Goal: Task Accomplishment & Management: Complete application form

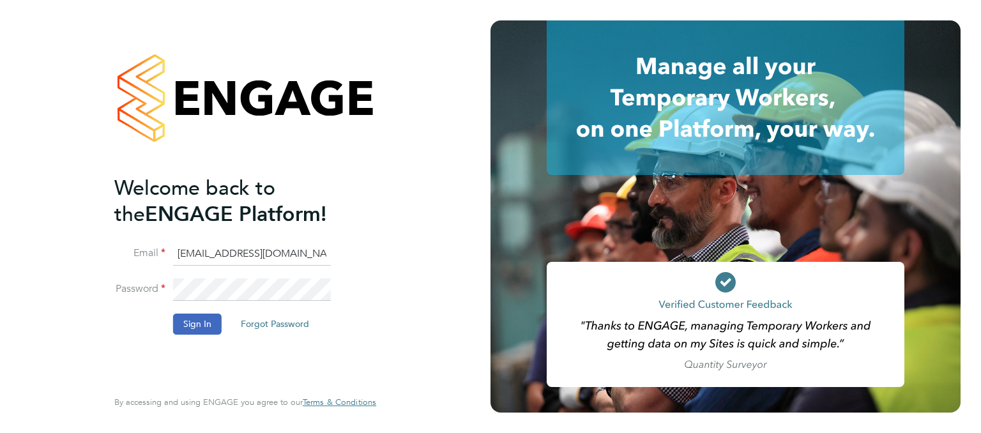
click at [199, 321] on button "Sign In" at bounding box center [197, 323] width 49 height 20
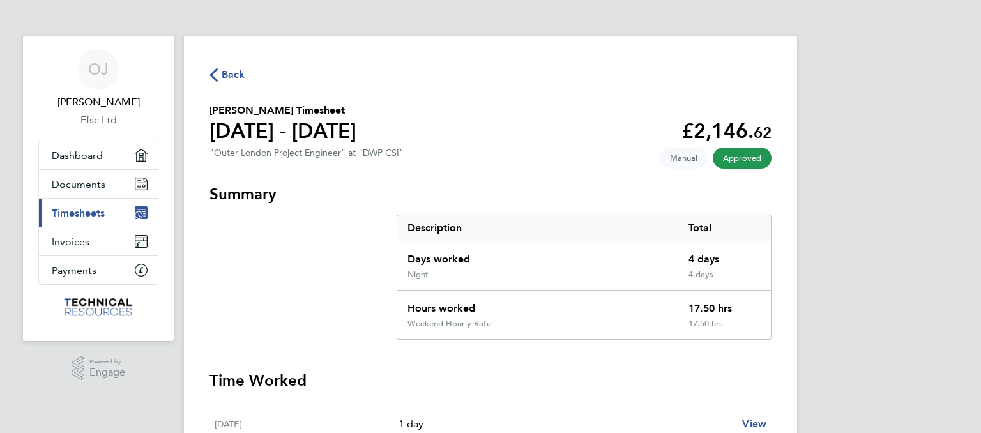
click at [82, 209] on span "Timesheets" at bounding box center [78, 213] width 53 height 12
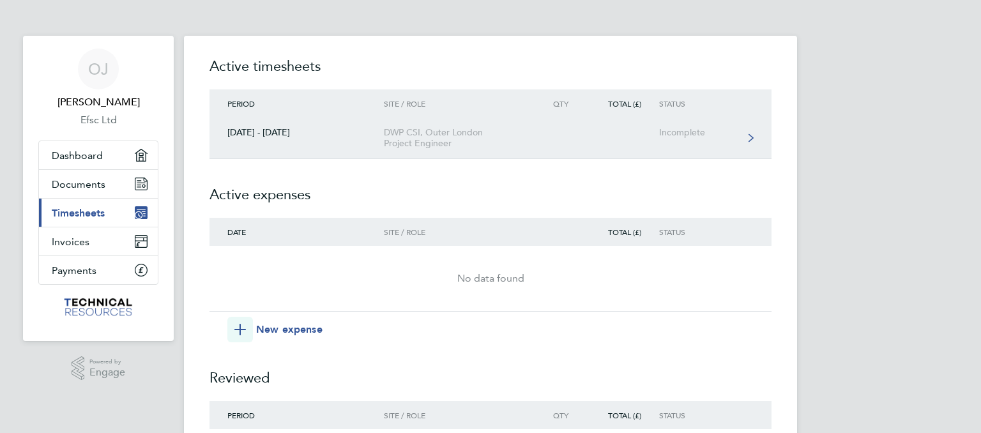
click at [664, 134] on div "Incomplete" at bounding box center [698, 132] width 79 height 11
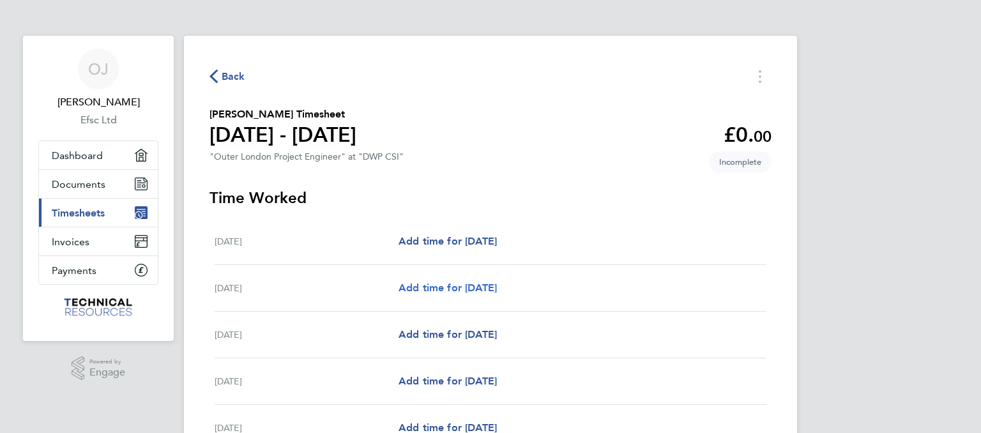
click at [458, 292] on span "Add time for [DATE]" at bounding box center [447, 288] width 98 height 12
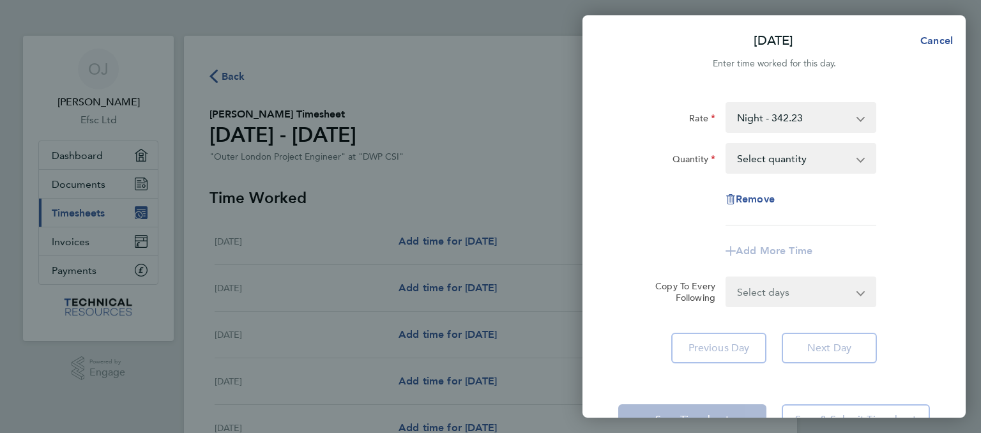
click at [727, 144] on select "Select quantity 0.5 1" at bounding box center [793, 158] width 133 height 28
select select "1"
click option "1" at bounding box center [0, 0] width 0 height 0
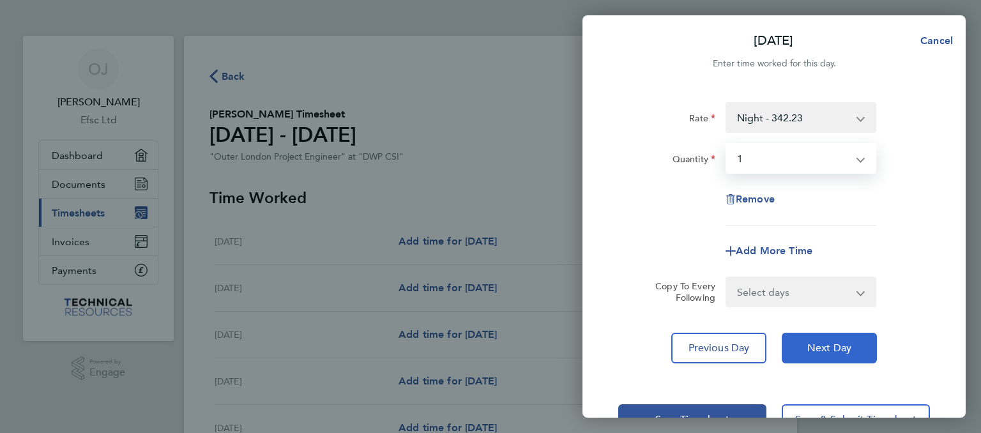
click at [806, 351] on button "Next Day" at bounding box center [829, 348] width 95 height 31
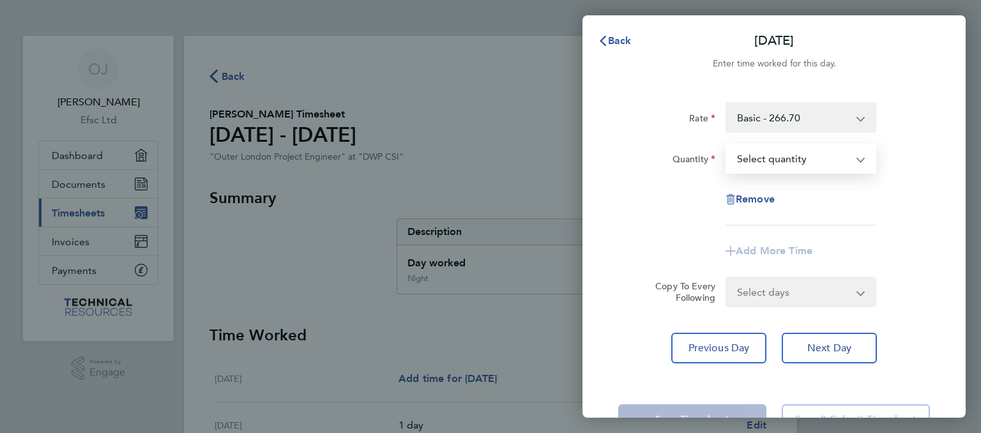
click at [727, 144] on select "Select quantity 0.5 1" at bounding box center [793, 158] width 133 height 28
select select "1"
click option "1" at bounding box center [0, 0] width 0 height 0
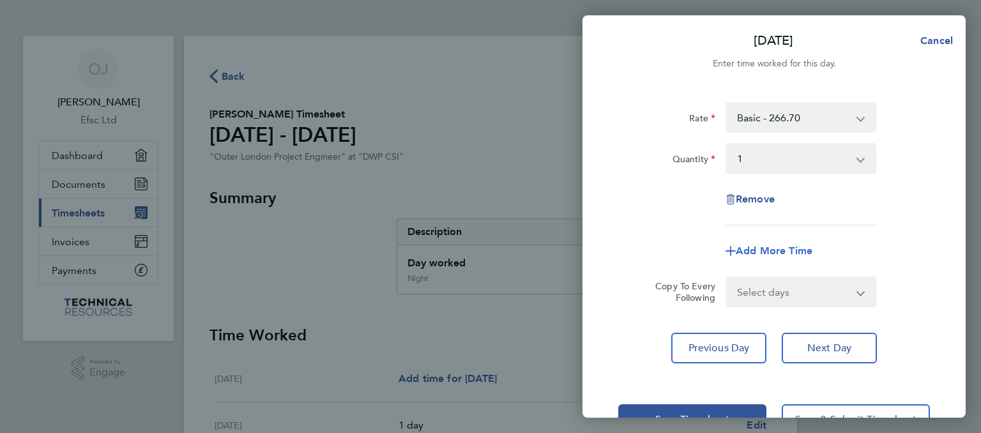
click at [747, 251] on span "Add More Time" at bounding box center [774, 251] width 77 height 12
select select "null"
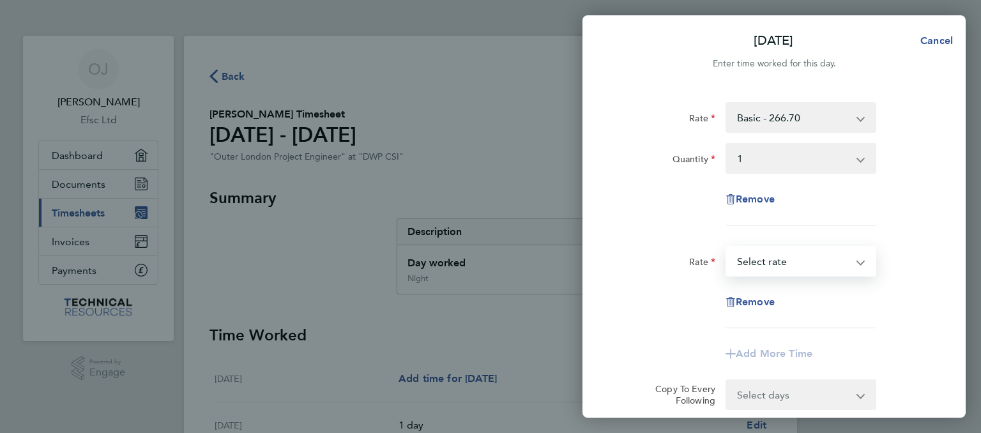
click at [727, 247] on select "Night Hourly Rate - 42.78 Weekend Hourly Rate - 44.44 Basic Hourly Rate - 33.38…" at bounding box center [793, 261] width 133 height 28
select select "30"
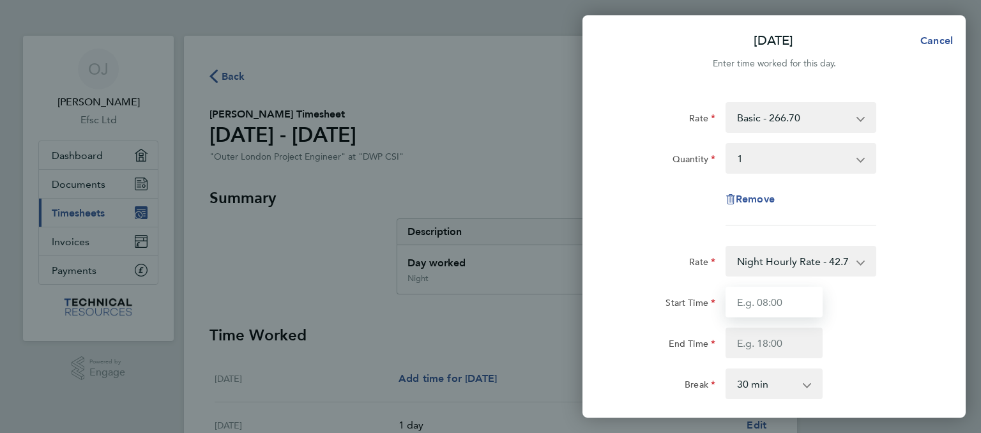
click at [788, 305] on input "Start Time" at bounding box center [773, 302] width 97 height 31
type input "17:00"
click at [801, 342] on input "End Time" at bounding box center [773, 343] width 97 height 31
type input "19:00"
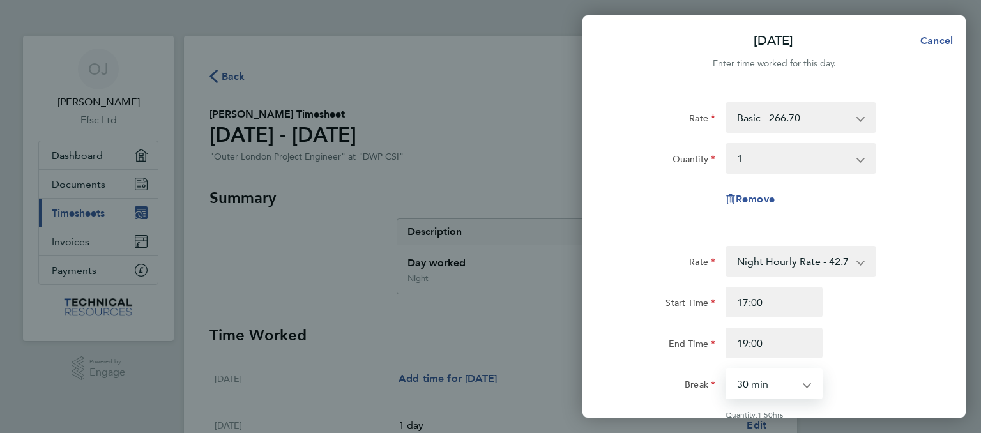
click at [727, 370] on select "0 min 15 min 30 min 45 min 60 min 75 min 90 min" at bounding box center [766, 384] width 79 height 28
select select "0"
click option "0 min" at bounding box center [0, 0] width 0 height 0
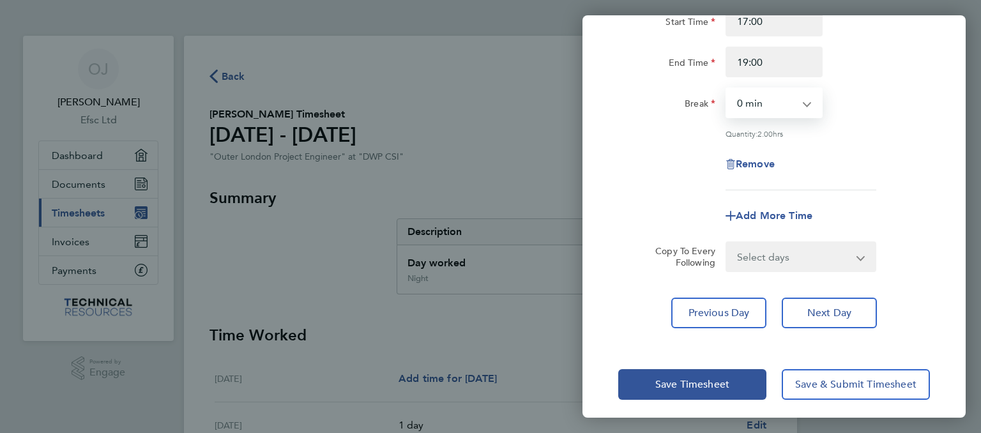
scroll to position [285, 0]
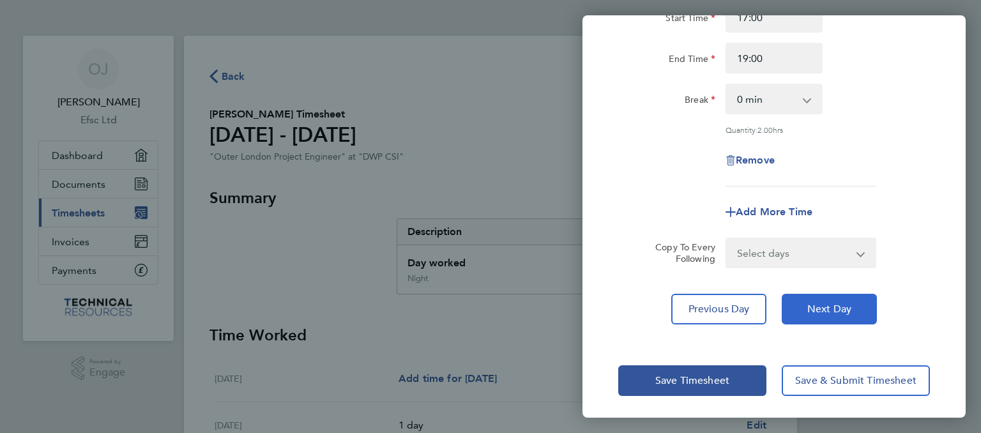
click at [836, 305] on span "Next Day" at bounding box center [829, 309] width 44 height 13
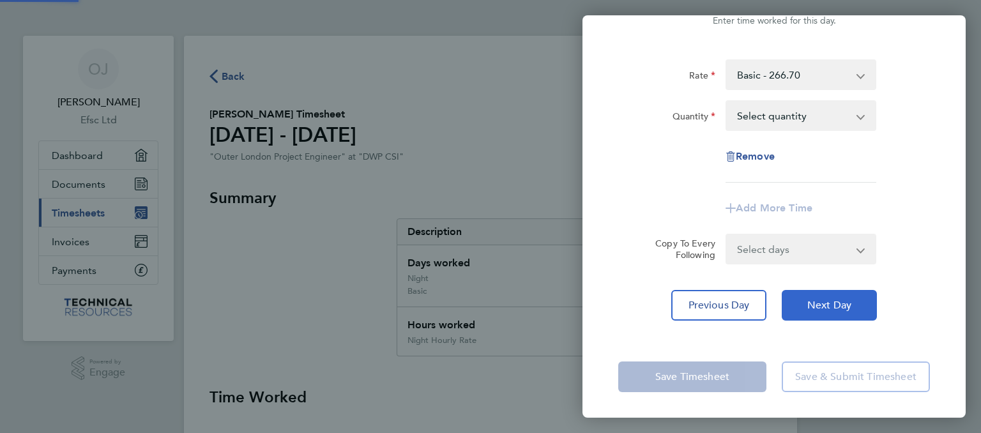
scroll to position [40, 0]
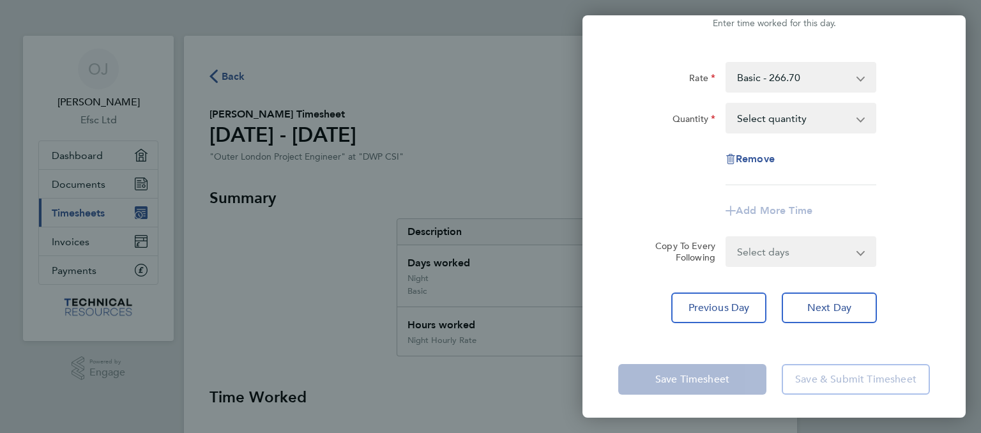
click at [727, 104] on select "Select quantity 0.5 1" at bounding box center [793, 118] width 133 height 28
select select "1"
click option "1" at bounding box center [0, 0] width 0 height 0
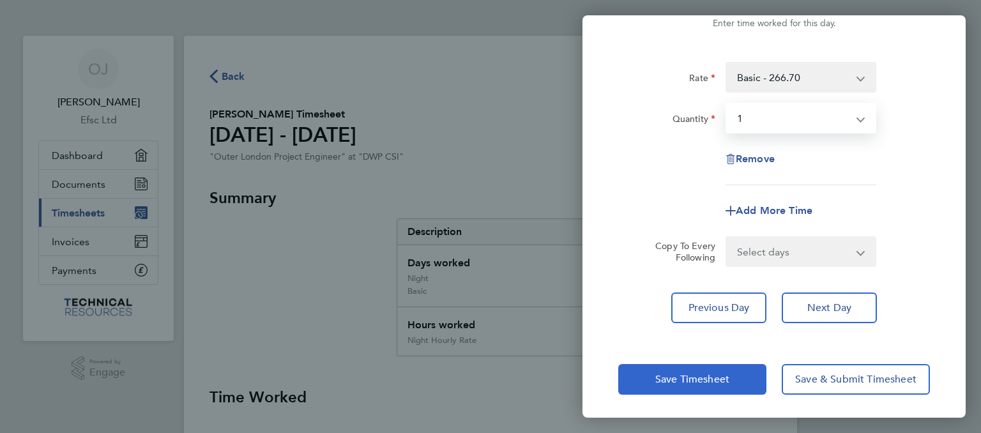
click at [700, 380] on span "Save Timesheet" at bounding box center [692, 379] width 74 height 13
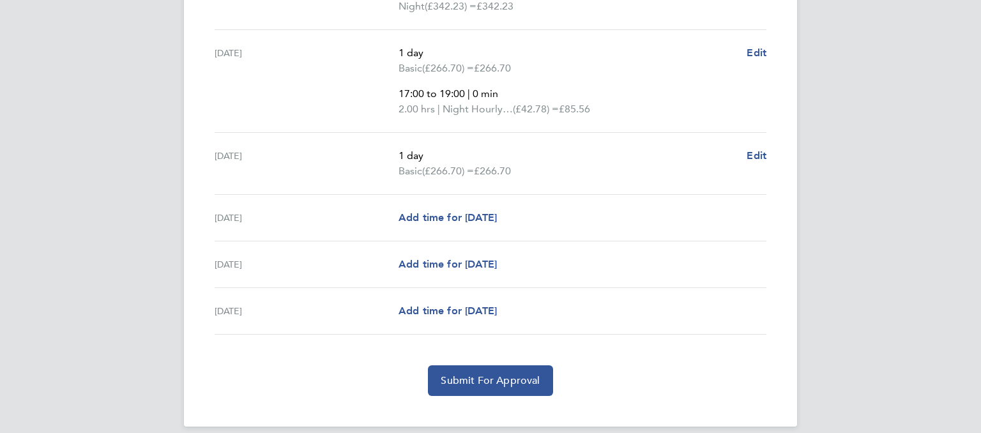
scroll to position [510, 0]
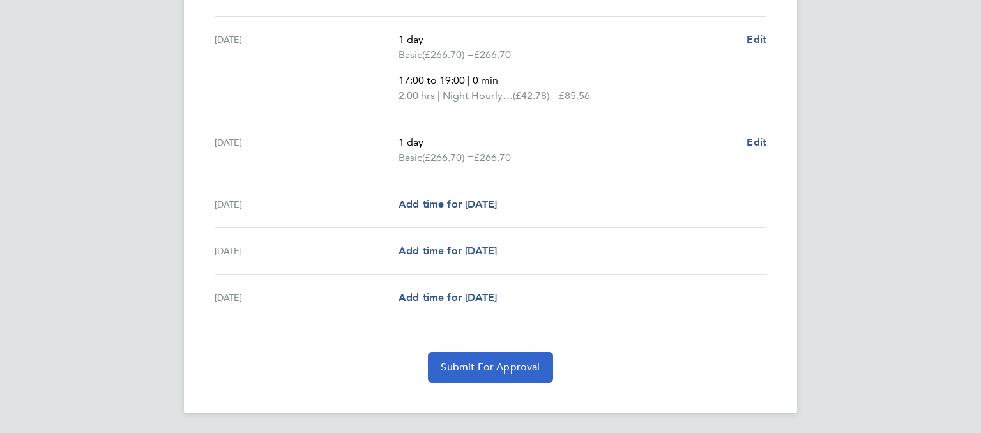
click at [491, 369] on span "Submit For Approval" at bounding box center [490, 367] width 99 height 13
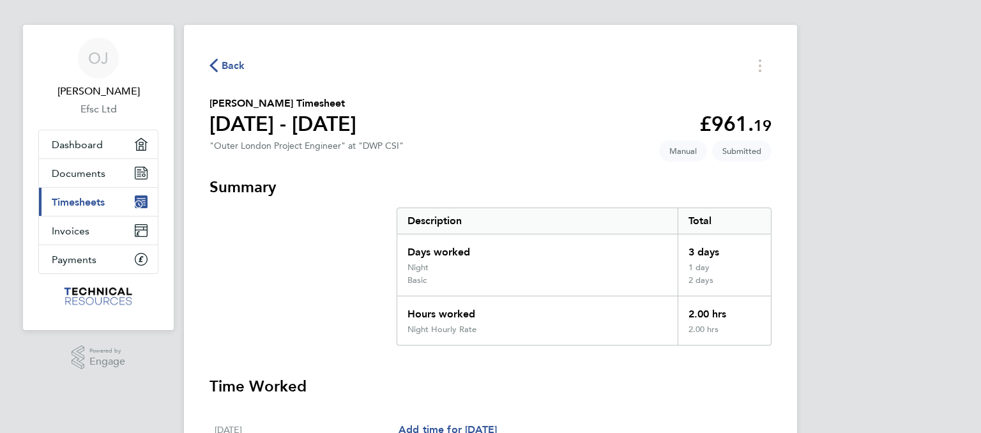
scroll to position [0, 0]
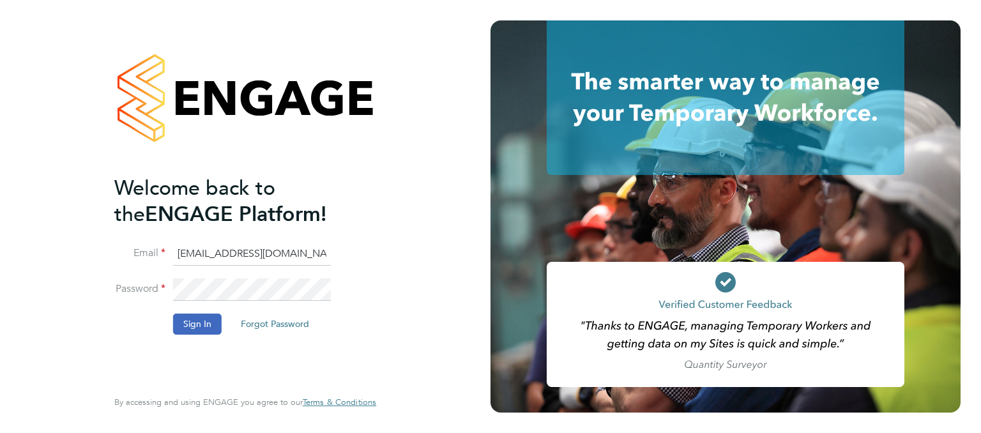
click at [213, 323] on button "Sign In" at bounding box center [197, 323] width 49 height 20
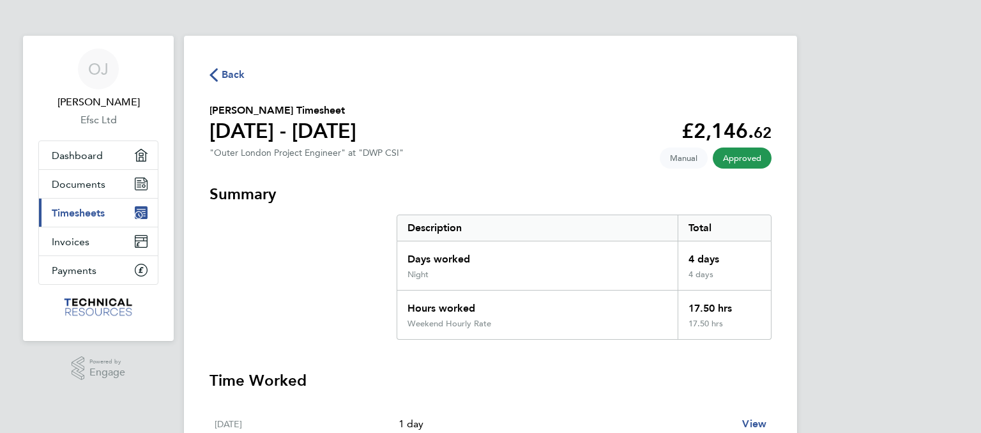
click at [79, 207] on span "Timesheets" at bounding box center [78, 213] width 53 height 12
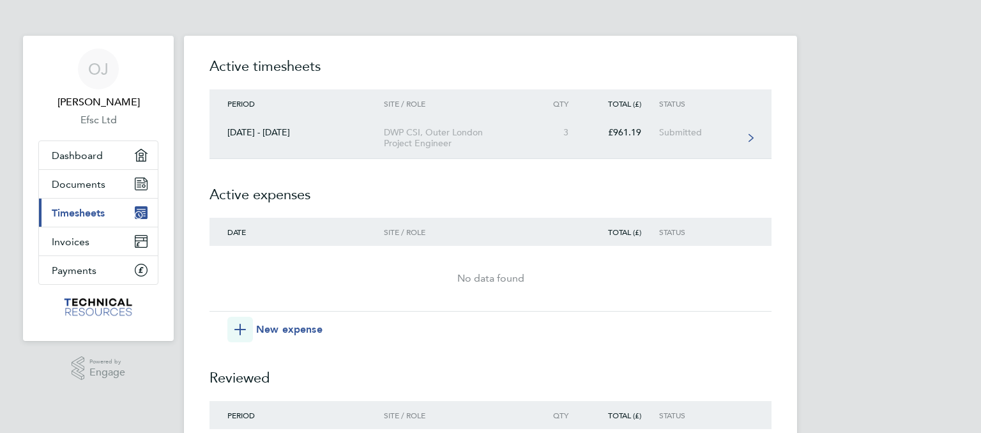
click at [490, 153] on link "[DATE] - [DATE] DWP CSI, Outer London Project Engineer 3 £961.19 Submitted" at bounding box center [490, 138] width 562 height 42
